Goal: Download file/media

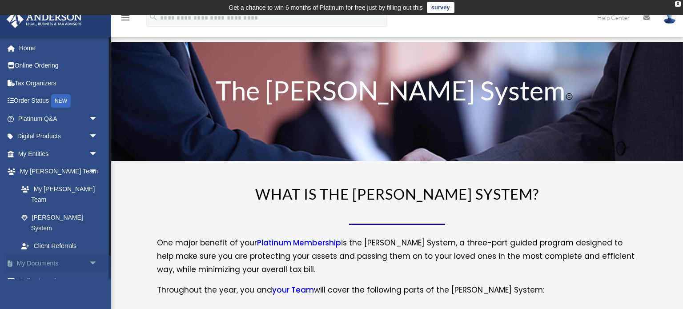
click at [76, 255] on link "My Documents arrow_drop_down" at bounding box center [58, 264] width 105 height 18
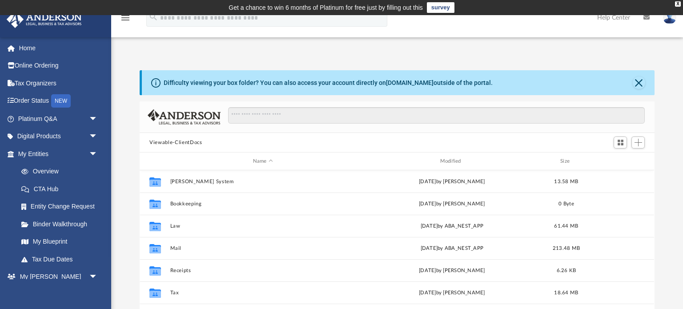
scroll to position [202, 514]
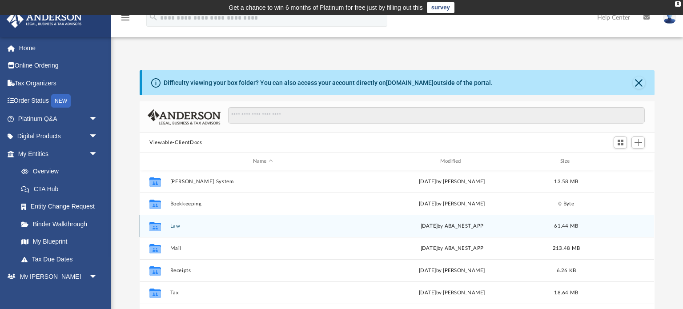
click at [177, 227] on button "Law" at bounding box center [262, 226] width 185 height 6
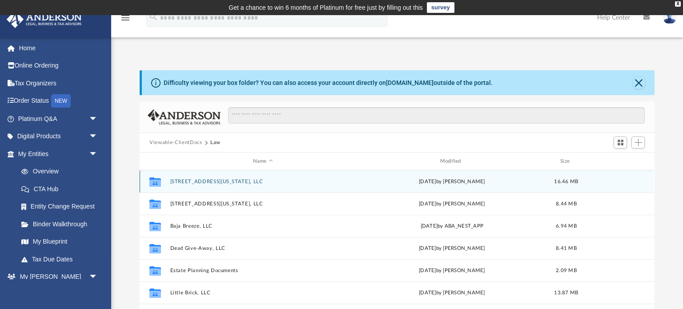
click at [228, 179] on button "[STREET_ADDRESS][US_STATE], LLC" at bounding box center [262, 182] width 185 height 6
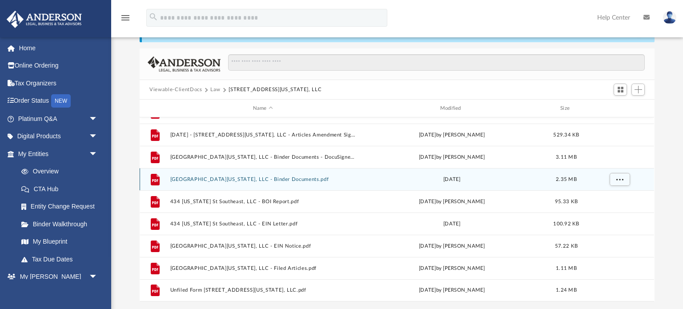
scroll to position [52, 0]
click at [238, 178] on button "[GEOGRAPHIC_DATA][US_STATE], LLC - Binder Documents.pdf" at bounding box center [262, 180] width 185 height 6
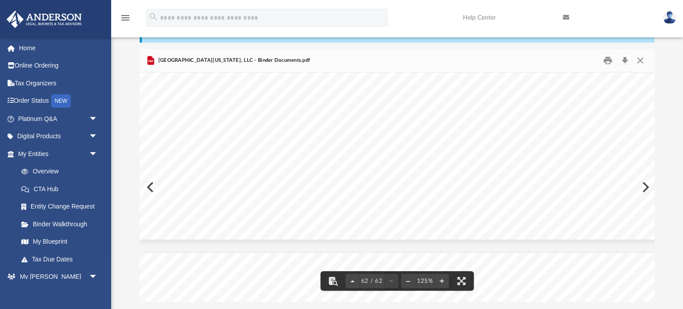
scroll to position [35584, 0]
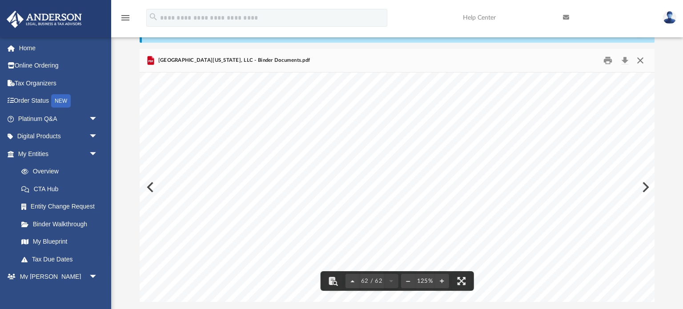
click at [639, 61] on button "Close" at bounding box center [640, 61] width 16 height 14
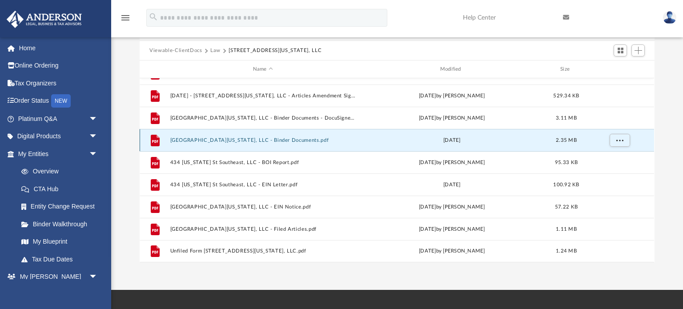
scroll to position [92, 0]
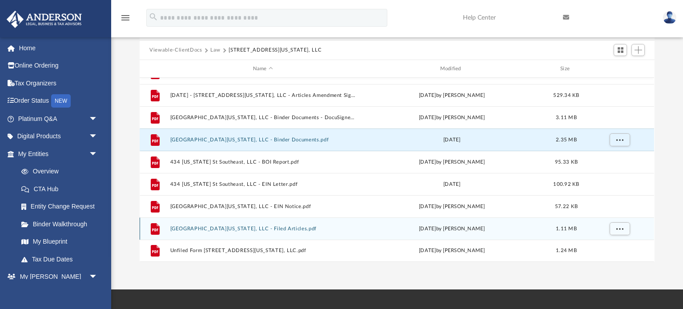
click at [270, 226] on button "[GEOGRAPHIC_DATA][US_STATE], LLC - Filed Articles.pdf" at bounding box center [262, 229] width 185 height 6
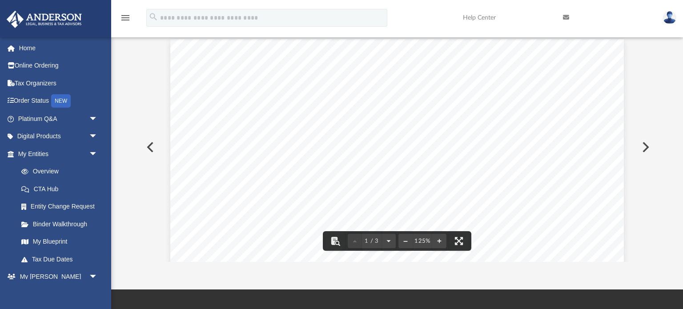
scroll to position [0, 0]
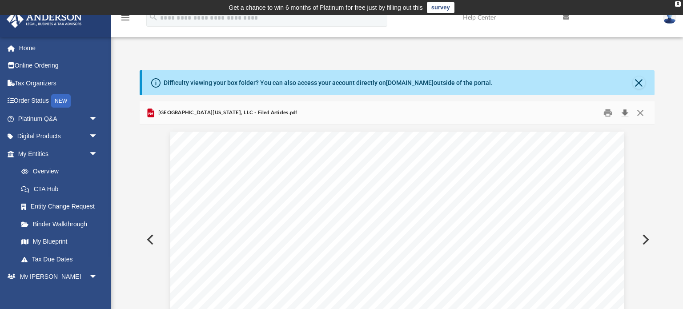
click at [623, 112] on button "Download" at bounding box center [624, 113] width 16 height 14
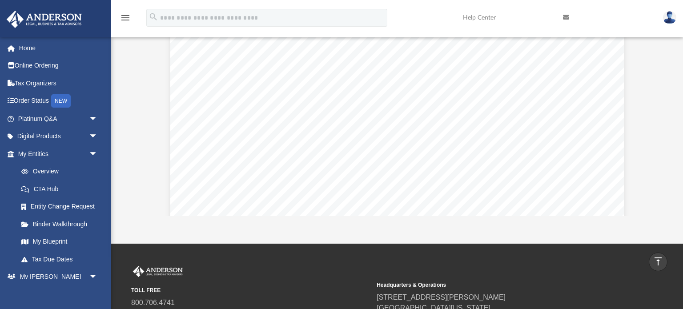
scroll to position [1178, 0]
